Goal: Find specific page/section: Find specific page/section

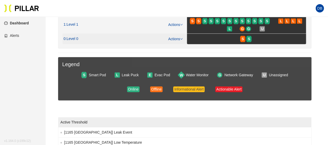
scroll to position [97, 0]
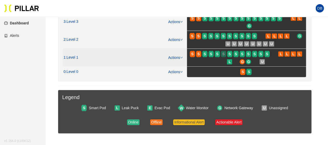
click at [225, 52] on div "S" at bounding box center [223, 54] width 5 height 4
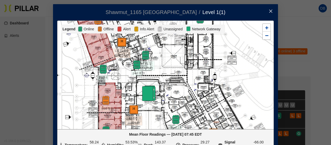
click at [270, 11] on icon "close" at bounding box center [271, 11] width 3 height 3
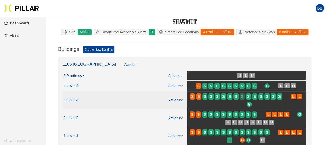
scroll to position [26, 0]
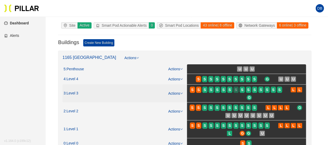
click at [238, 90] on div "S" at bounding box center [235, 90] width 5 height 4
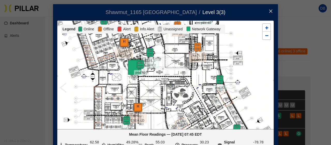
click at [271, 11] on span "Close" at bounding box center [271, 11] width 15 height 15
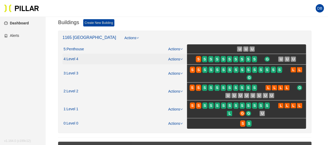
scroll to position [104, 0]
